Goal: Task Accomplishment & Management: Manage account settings

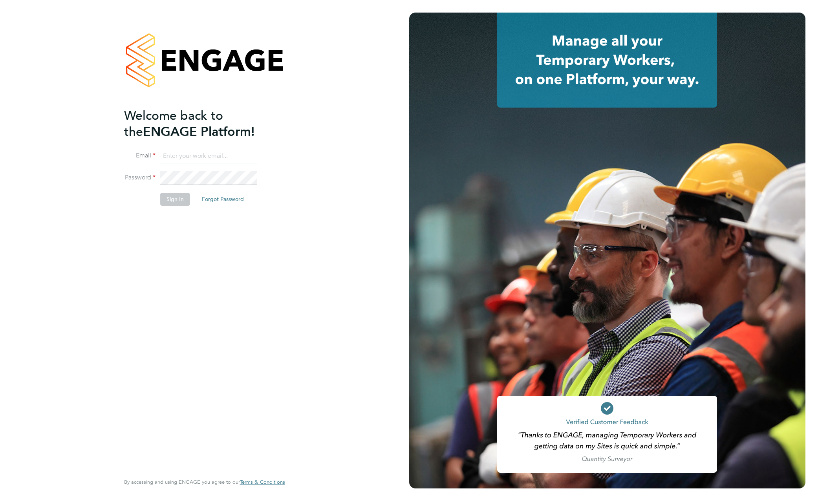
type input "[EMAIL_ADDRESS][DOMAIN_NAME]"
click at [170, 198] on button "Sign In" at bounding box center [175, 199] width 30 height 13
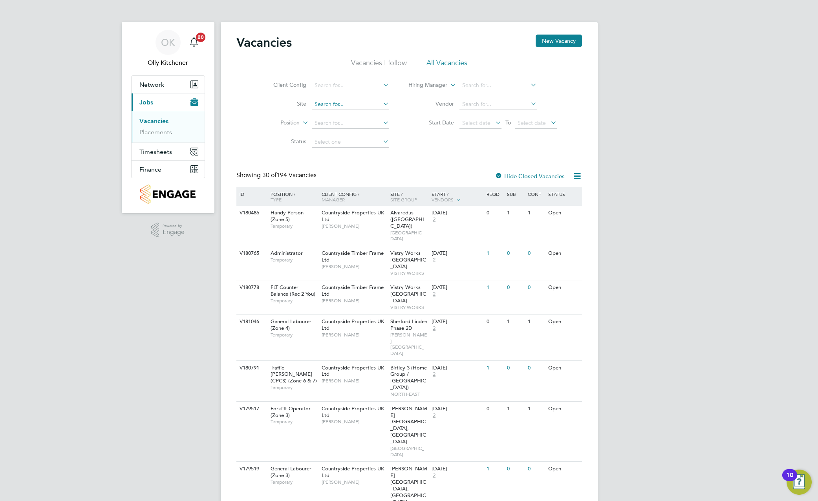
click at [359, 102] on input at bounding box center [350, 104] width 77 height 11
click at [444, 142] on div "Client Config Site Position Status Hiring Manager Vendor Start Date Select date…" at bounding box center [408, 111] width 345 height 79
click at [157, 154] on span "Timesheets" at bounding box center [155, 151] width 33 height 7
click at [157, 139] on link "Timesheets" at bounding box center [155, 138] width 33 height 7
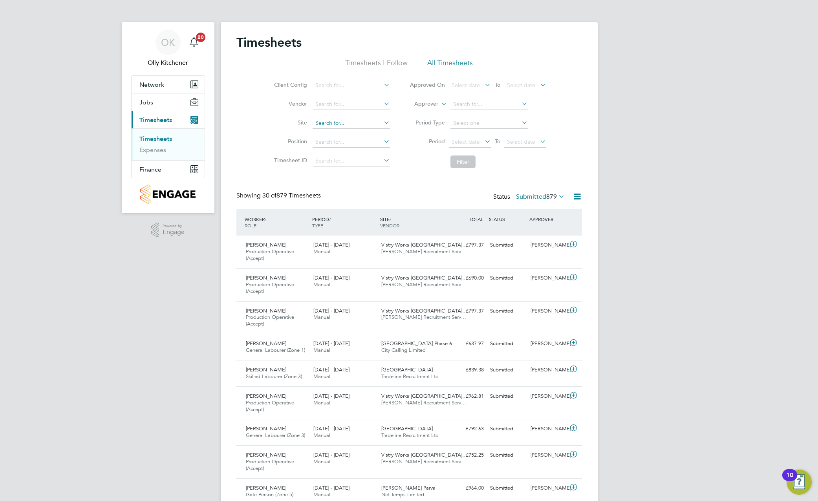
click at [345, 120] on input at bounding box center [350, 123] width 77 height 11
click at [343, 128] on li "Redhil l, Telford" at bounding box center [354, 133] width 84 height 11
type input "[GEOGRAPHIC_DATA], [GEOGRAPHIC_DATA]"
click at [463, 158] on button "Filter" at bounding box center [462, 161] width 25 height 13
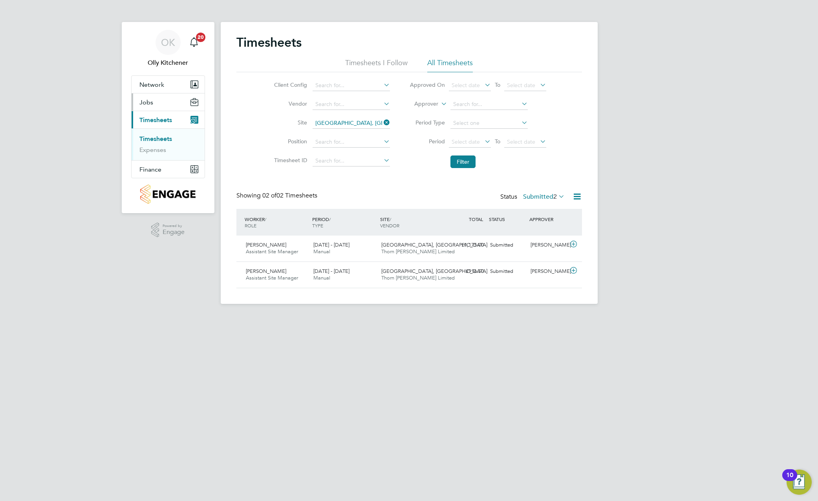
click at [148, 104] on span "Jobs" at bounding box center [146, 102] width 14 height 7
click at [153, 120] on link "Vacancies" at bounding box center [153, 120] width 28 height 7
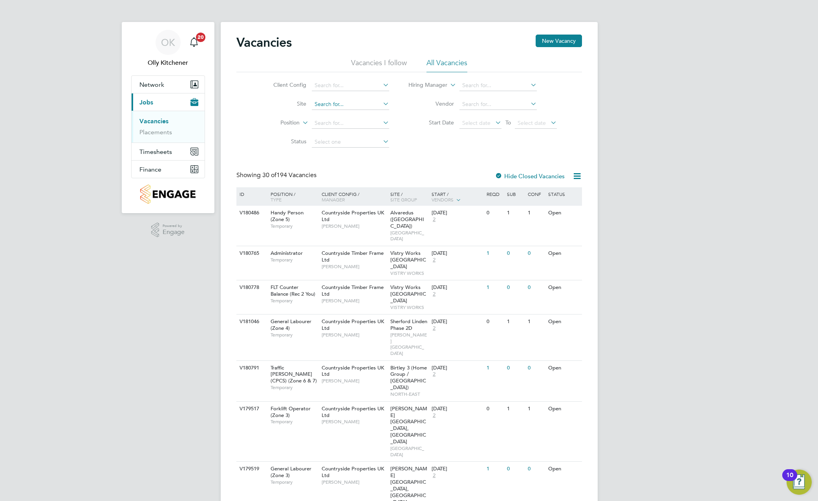
click at [337, 106] on input at bounding box center [350, 104] width 77 height 11
click at [341, 115] on li "Redhil l, Telford" at bounding box center [353, 115] width 84 height 11
type input "[GEOGRAPHIC_DATA], [GEOGRAPHIC_DATA]"
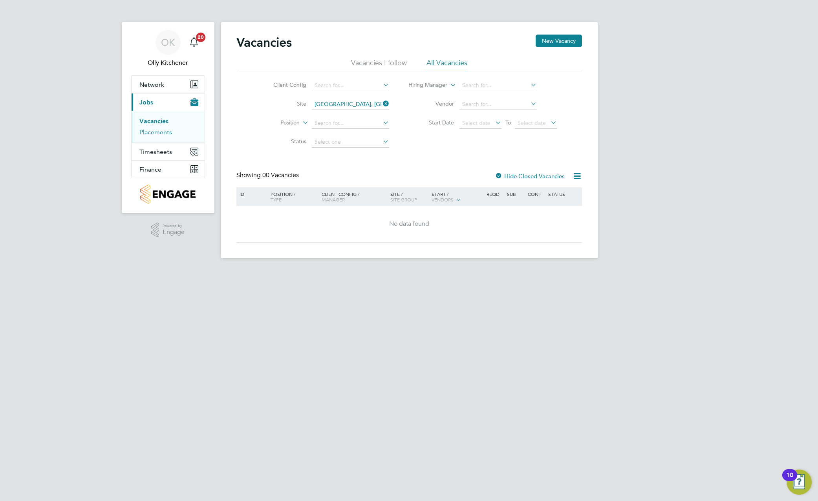
click at [155, 130] on link "Placements" at bounding box center [155, 131] width 33 height 7
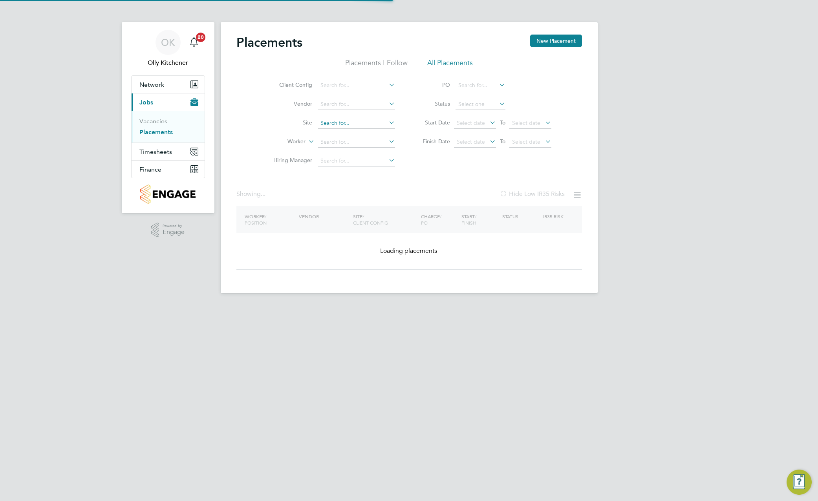
click at [358, 119] on input at bounding box center [356, 123] width 77 height 11
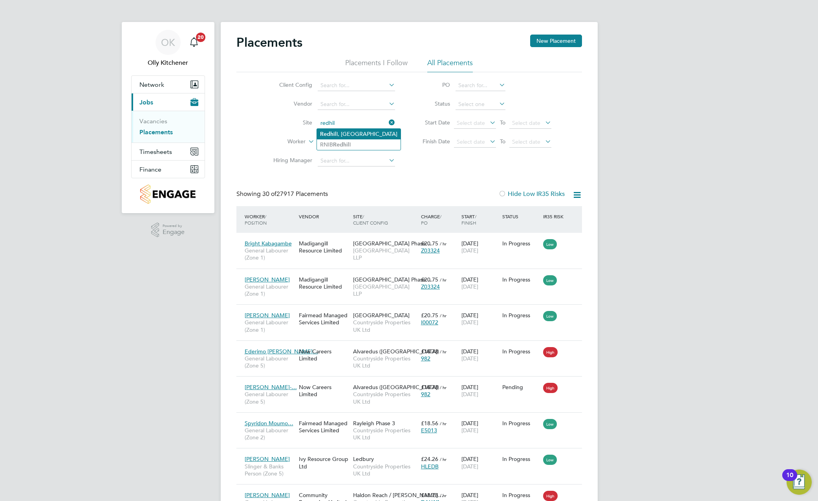
click at [356, 137] on li "Redhil l, Telford" at bounding box center [359, 134] width 84 height 11
type input "[GEOGRAPHIC_DATA], [GEOGRAPHIC_DATA]"
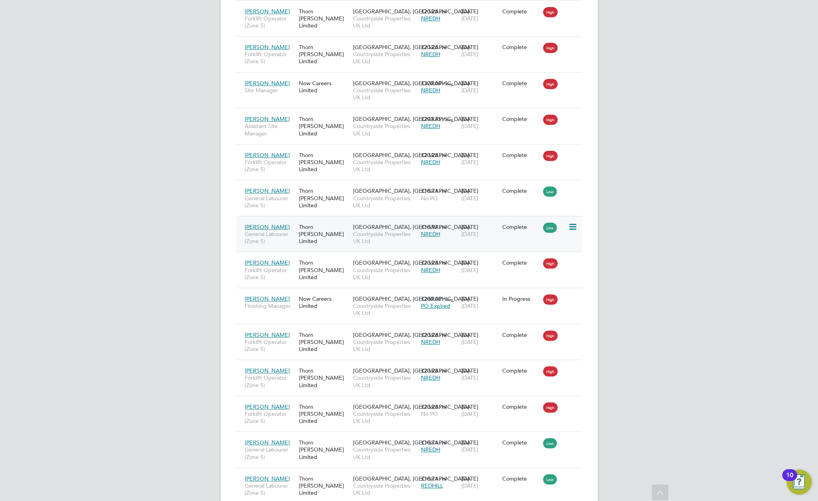
click at [263, 223] on span "[PERSON_NAME]" at bounding box center [267, 226] width 45 height 7
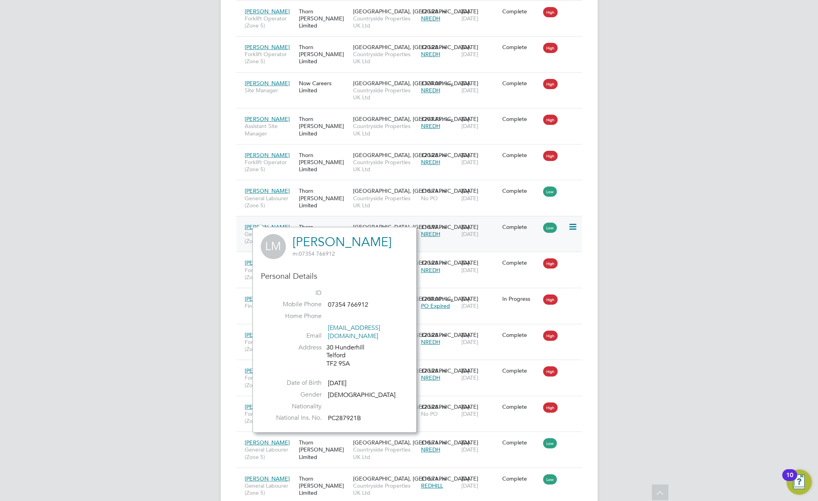
click at [568, 222] on icon at bounding box center [572, 226] width 8 height 9
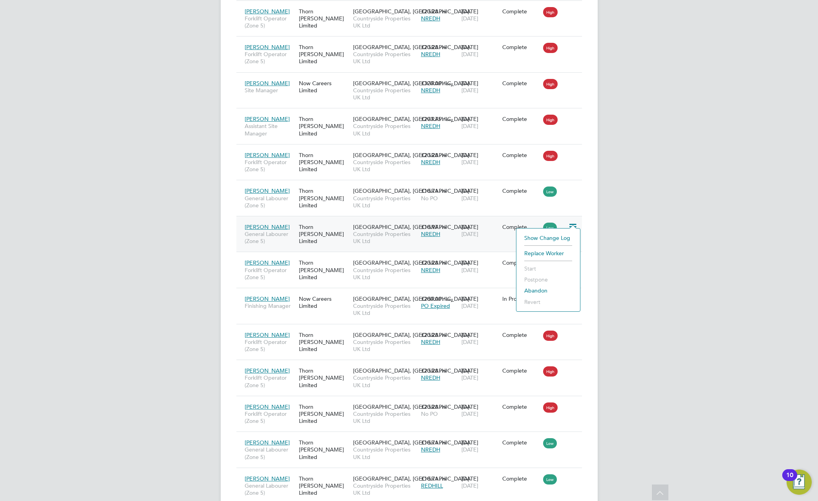
click at [546, 237] on li "Show change log" at bounding box center [548, 237] width 56 height 11
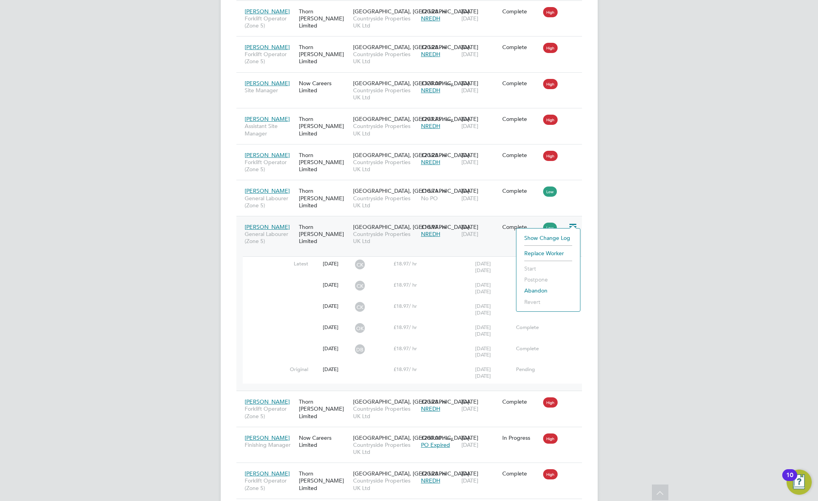
click at [317, 224] on div "Thorn [PERSON_NAME] Limited" at bounding box center [324, 233] width 54 height 29
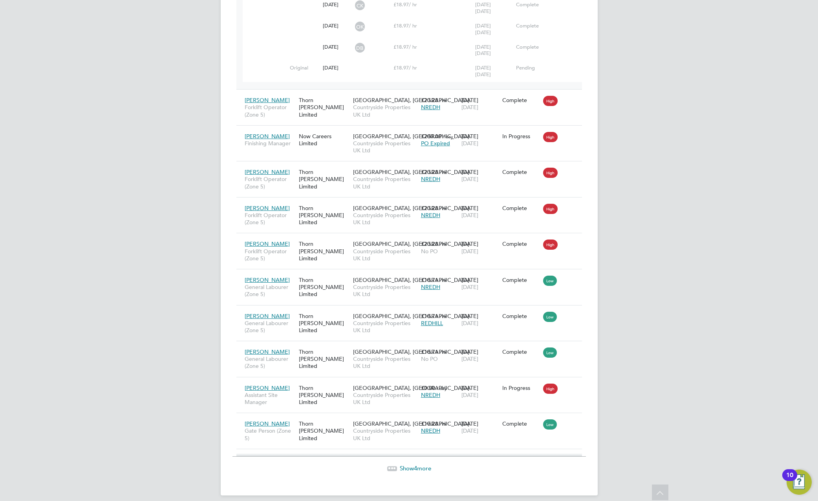
click at [420, 464] on span "Show 4 more" at bounding box center [415, 467] width 31 height 7
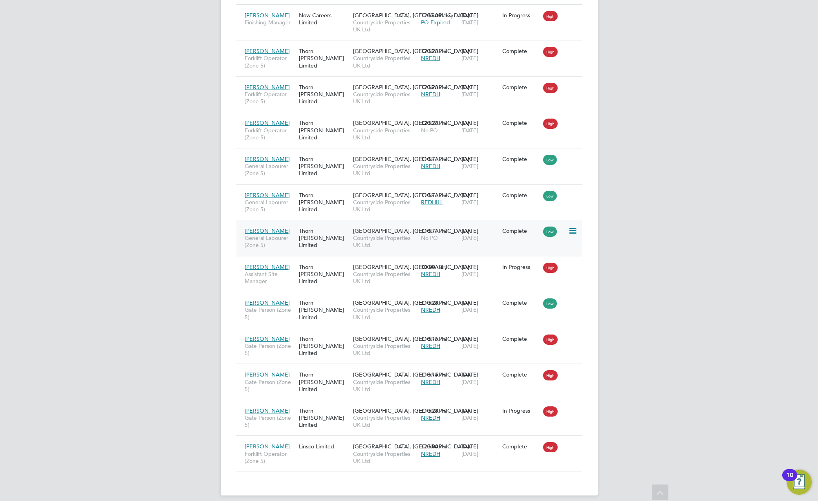
click at [571, 226] on icon at bounding box center [572, 230] width 8 height 9
click at [358, 234] on span "Countryside Properties UK Ltd" at bounding box center [385, 241] width 64 height 14
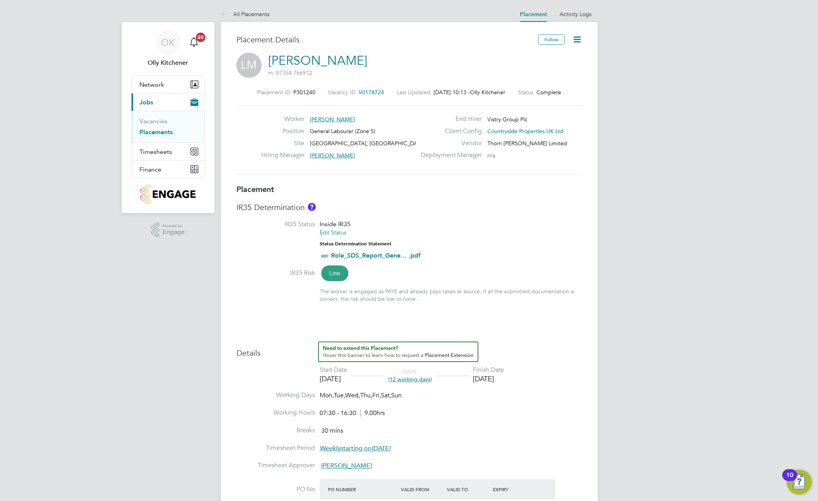
click at [580, 38] on icon at bounding box center [577, 40] width 10 height 10
click at [553, 58] on li "Edit Placement e" at bounding box center [551, 58] width 58 height 11
type input "[PERSON_NAME]"
type input "[DATE]"
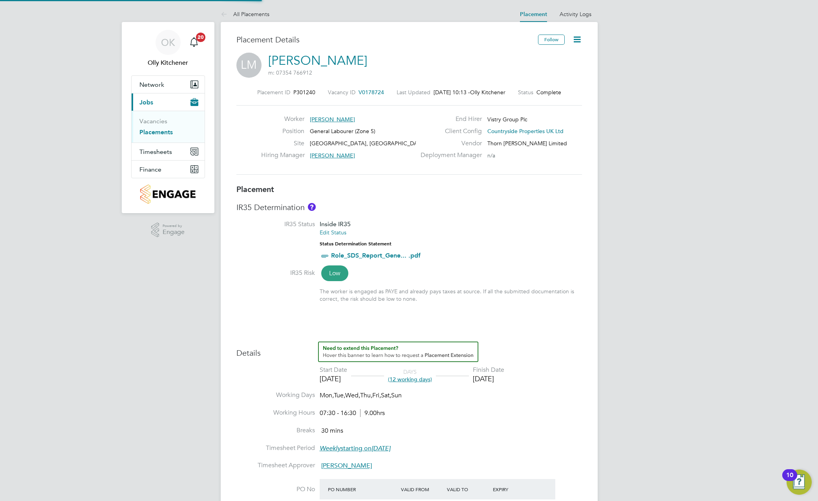
type input "[DATE]"
type input "07:30"
type input "16:30"
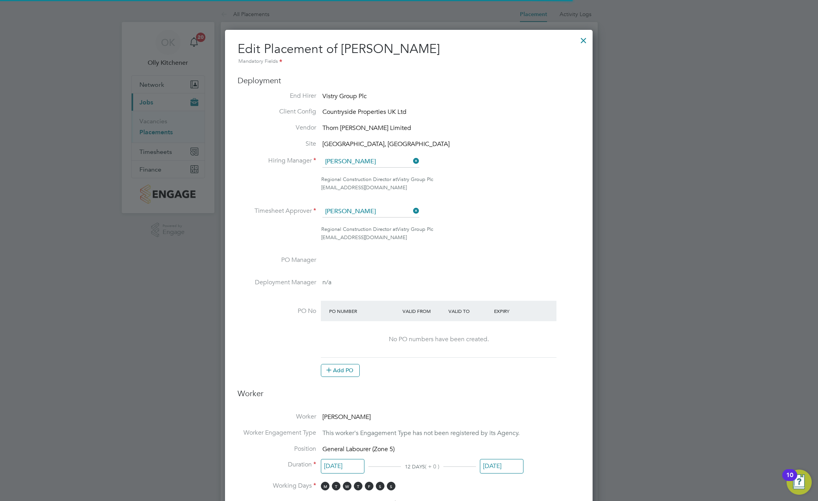
scroll to position [4, 4]
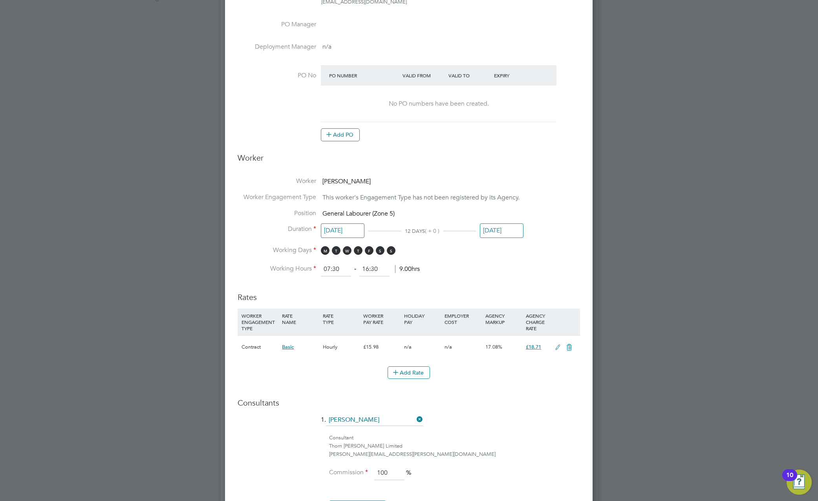
click at [490, 234] on input "[DATE]" at bounding box center [502, 230] width 44 height 15
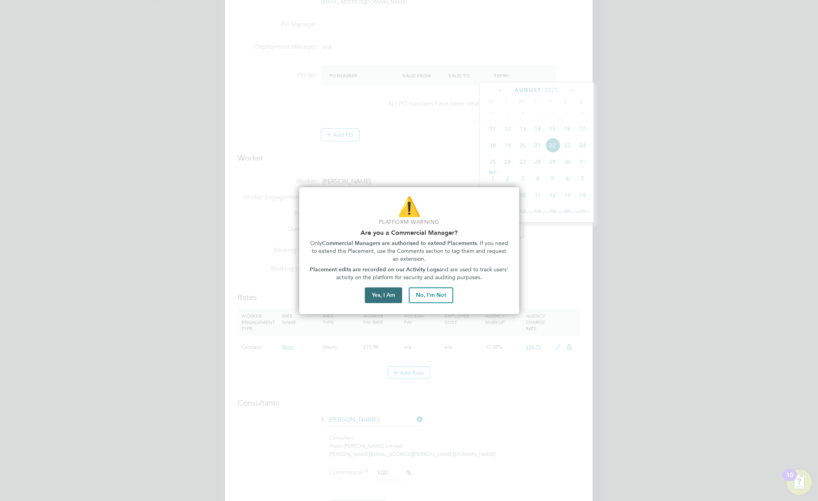
click at [396, 292] on button "Yes, I Am" at bounding box center [383, 295] width 37 height 16
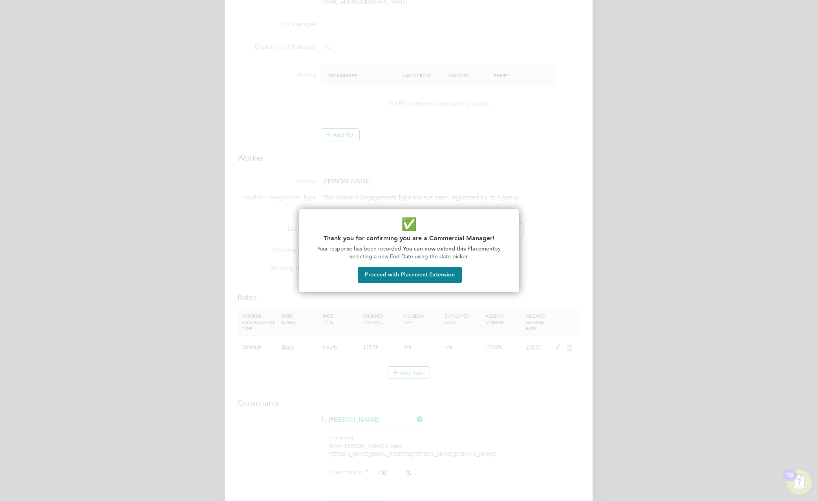
click at [417, 280] on button "Proceed with Placement Extension" at bounding box center [410, 275] width 104 height 16
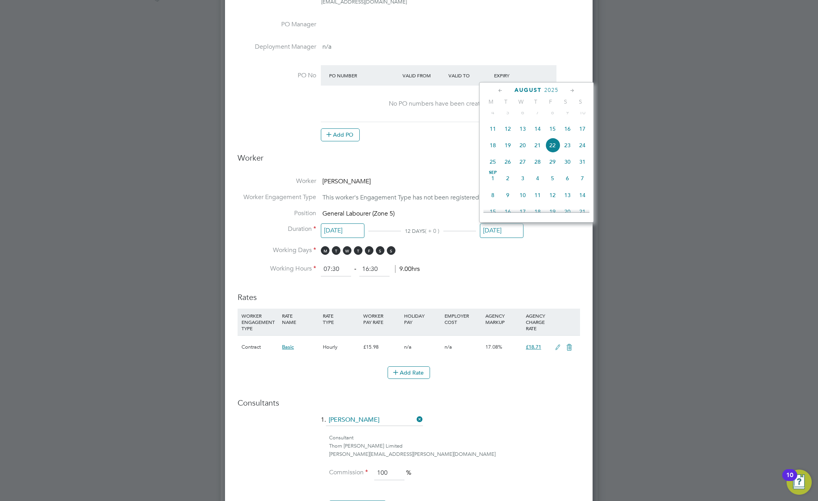
click at [521, 168] on span "27" at bounding box center [522, 161] width 15 height 15
type input "27 Aug 2025"
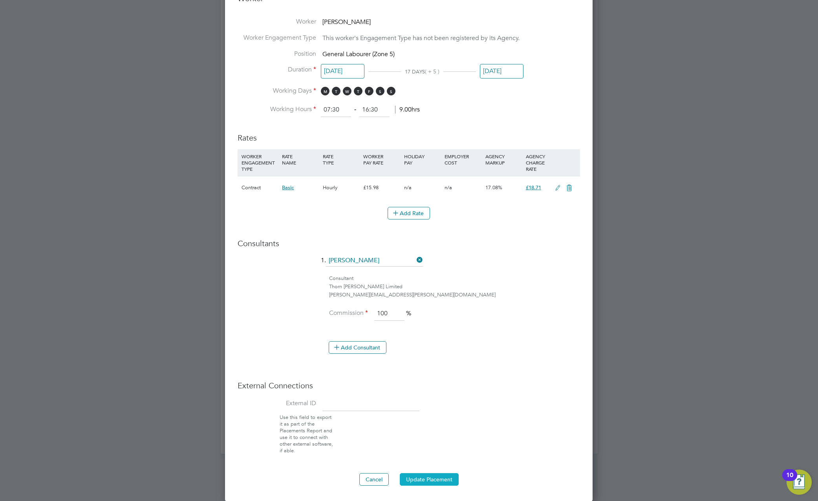
click at [410, 476] on button "Update Placement" at bounding box center [429, 479] width 59 height 13
